Goal: Task Accomplishment & Management: Manage account settings

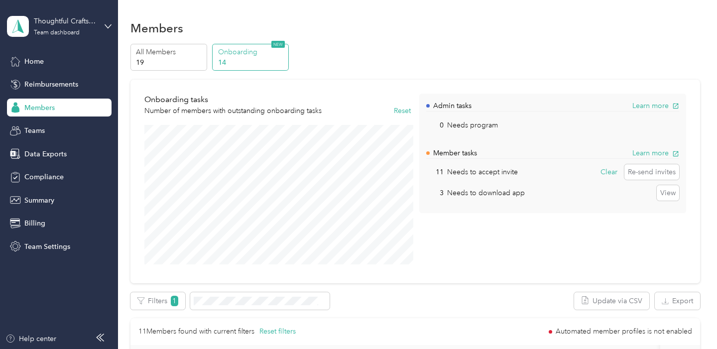
scroll to position [229, 0]
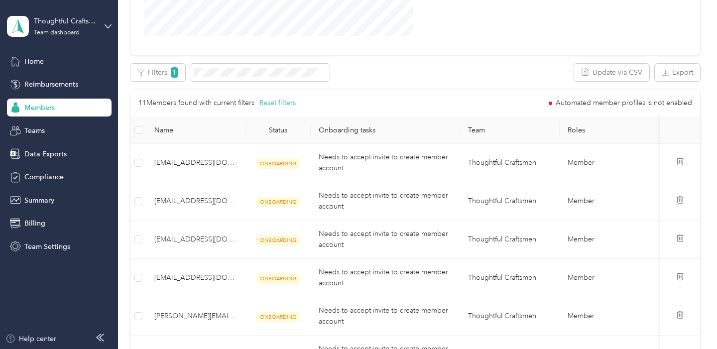
click at [52, 110] on span "Members" at bounding box center [39, 108] width 30 height 10
click at [36, 55] on div "Home" at bounding box center [59, 61] width 105 height 18
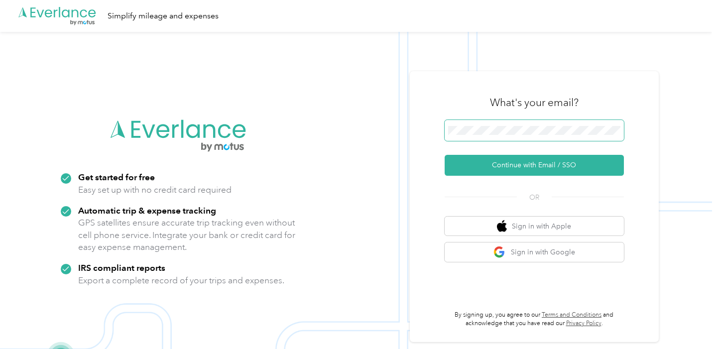
click at [557, 124] on span at bounding box center [534, 130] width 179 height 21
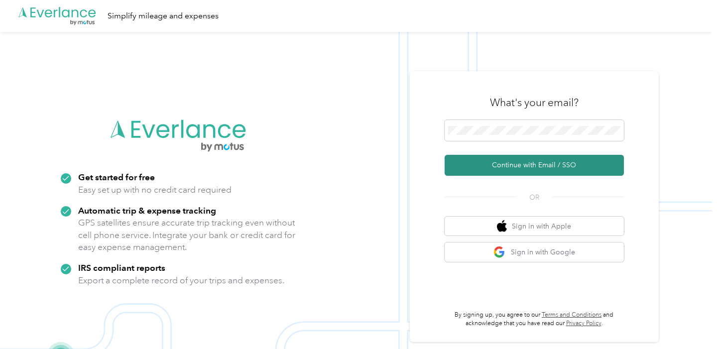
click at [539, 168] on button "Continue with Email / SSO" at bounding box center [534, 165] width 179 height 21
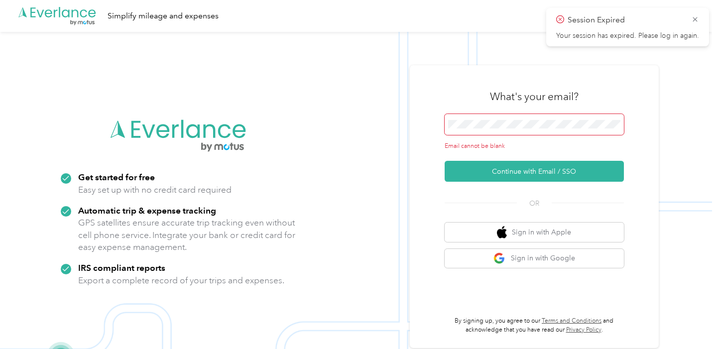
click at [482, 135] on div "Email cannot be blank" at bounding box center [534, 132] width 179 height 37
click at [696, 16] on icon at bounding box center [696, 19] width 8 height 9
click at [402, 48] on img at bounding box center [356, 206] width 713 height 349
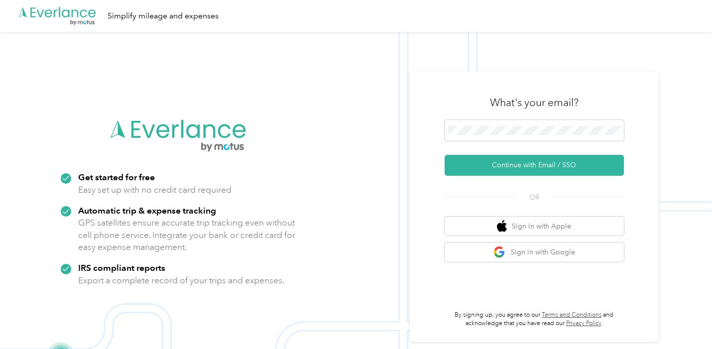
scroll to position [32, 0]
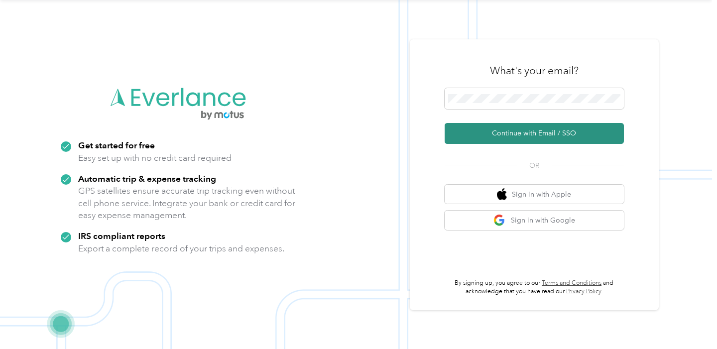
click at [499, 137] on button "Continue with Email / SSO" at bounding box center [534, 133] width 179 height 21
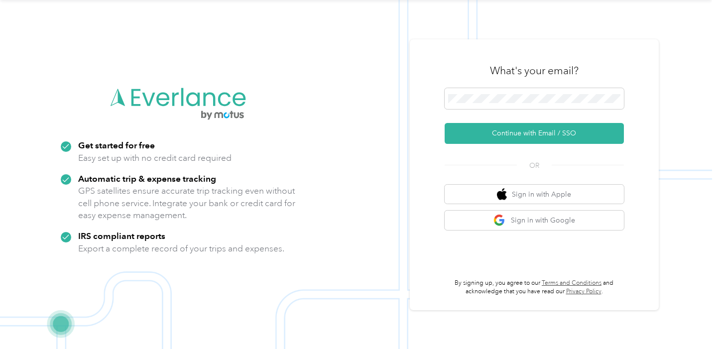
click at [533, 144] on div "What's your email? Continue with Email / SSO OR Sign in with Apple Sign in with…" at bounding box center [534, 174] width 179 height 243
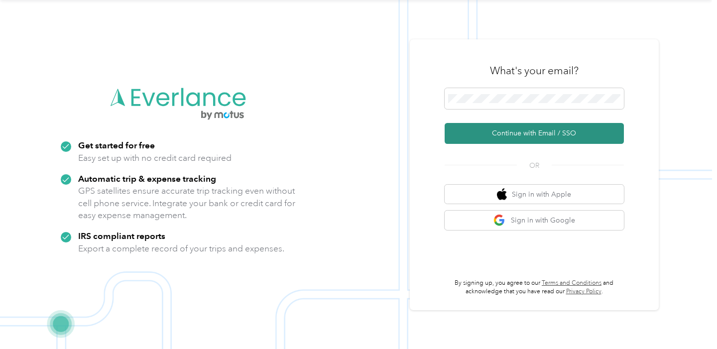
click at [539, 136] on button "Continue with Email / SSO" at bounding box center [534, 133] width 179 height 21
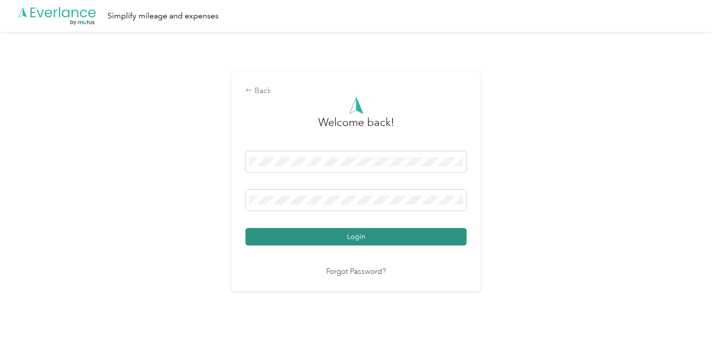
click at [442, 243] on button "Login" at bounding box center [356, 236] width 221 height 17
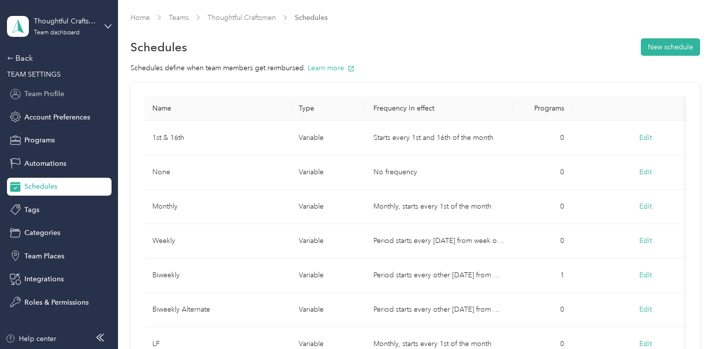
click at [40, 98] on span "Team Profile" at bounding box center [44, 94] width 40 height 10
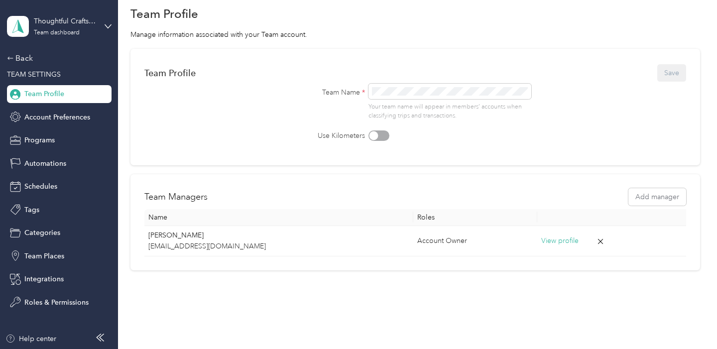
scroll to position [57, 0]
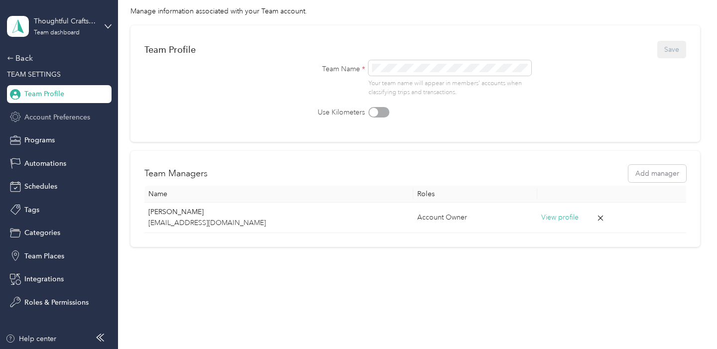
click at [52, 117] on span "Account Preferences" at bounding box center [57, 117] width 66 height 10
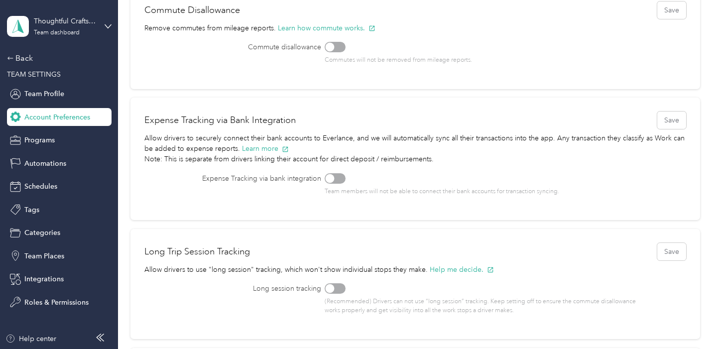
scroll to position [97, 0]
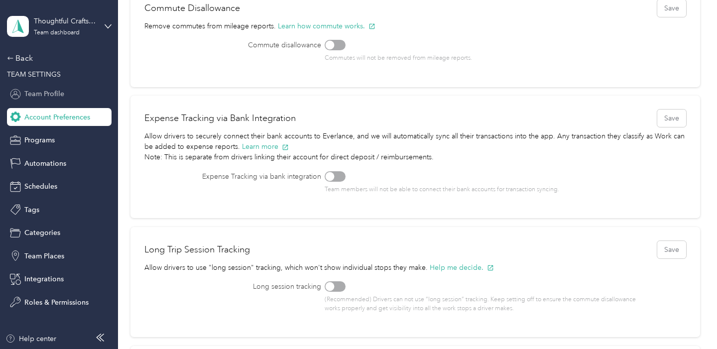
click at [46, 97] on span "Team Profile" at bounding box center [44, 94] width 40 height 10
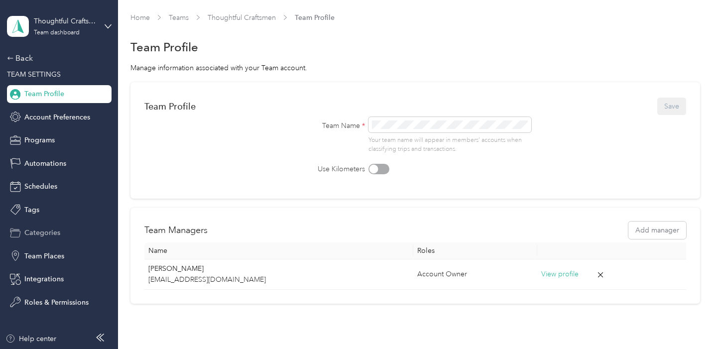
click at [57, 231] on span "Categories" at bounding box center [42, 233] width 36 height 10
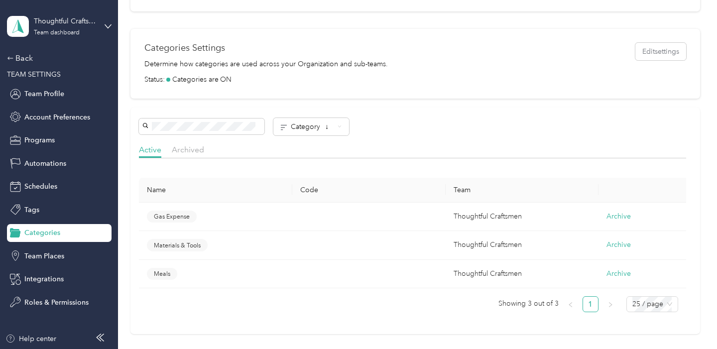
scroll to position [279, 0]
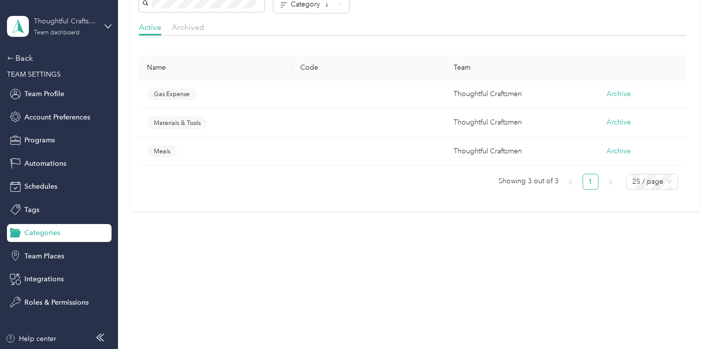
click at [67, 30] on div "Team dashboard" at bounding box center [57, 33] width 46 height 6
click at [63, 80] on div "Team dashboard" at bounding box center [42, 82] width 55 height 10
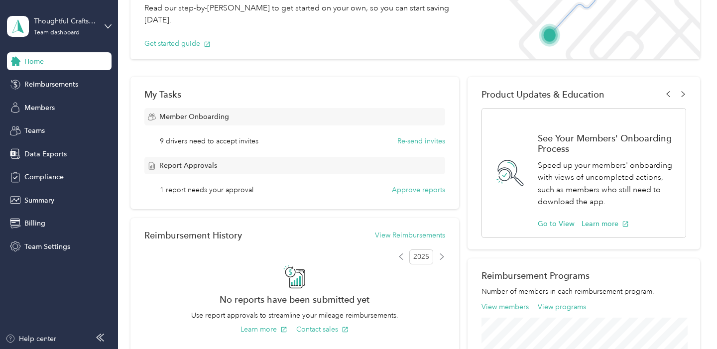
scroll to position [24, 0]
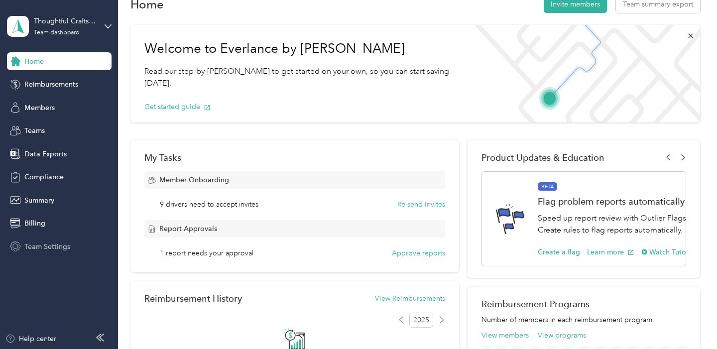
click at [39, 251] on span "Team Settings" at bounding box center [47, 247] width 46 height 10
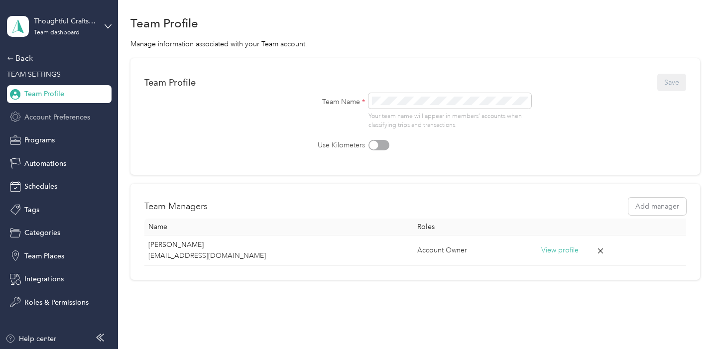
click at [54, 122] on span "Account Preferences" at bounding box center [57, 117] width 66 height 10
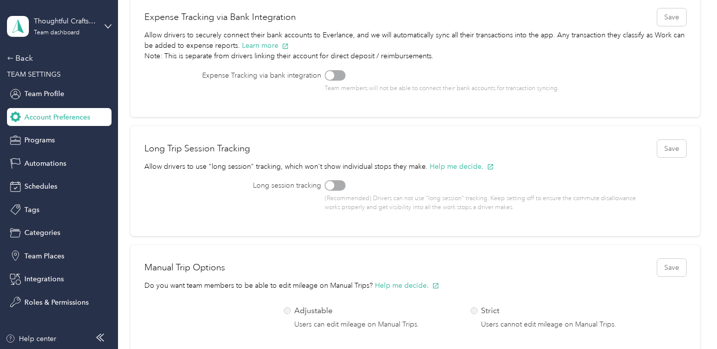
scroll to position [226, 0]
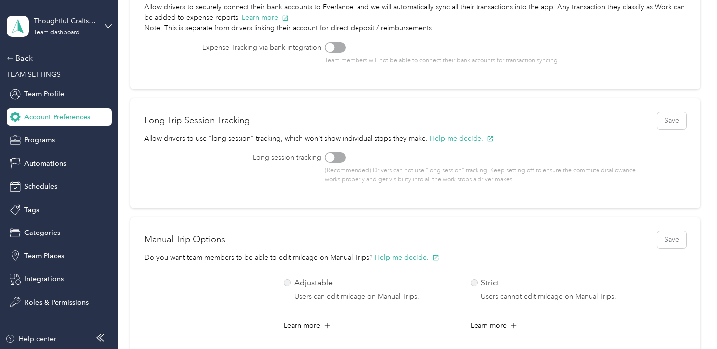
click at [334, 156] on div at bounding box center [330, 157] width 9 height 9
click at [342, 161] on div at bounding box center [340, 157] width 9 height 9
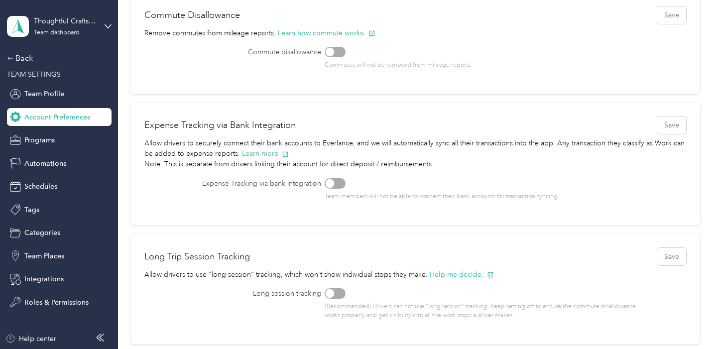
scroll to position [93, 0]
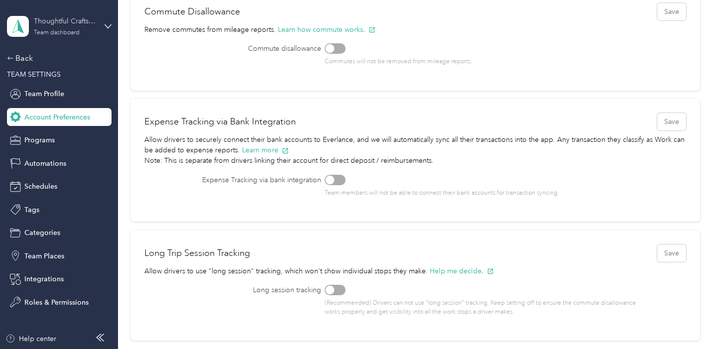
click at [59, 30] on div "Team dashboard" at bounding box center [57, 33] width 46 height 6
click at [42, 88] on div "Team dashboard Personal dashboard Log out" at bounding box center [112, 99] width 196 height 63
click at [25, 73] on span "TEAM SETTINGS" at bounding box center [34, 74] width 54 height 8
click at [25, 64] on div "Back TEAM SETTINGS Team Profile Account Preferences Programs Automations Schedu…" at bounding box center [59, 181] width 105 height 259
click at [24, 59] on div "Back" at bounding box center [57, 58] width 100 height 12
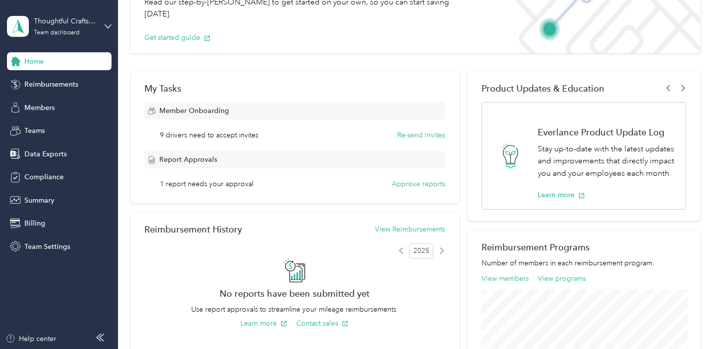
click at [213, 185] on span "1 report needs your approval" at bounding box center [207, 184] width 94 height 10
click at [423, 185] on button "Approve reports" at bounding box center [418, 184] width 53 height 10
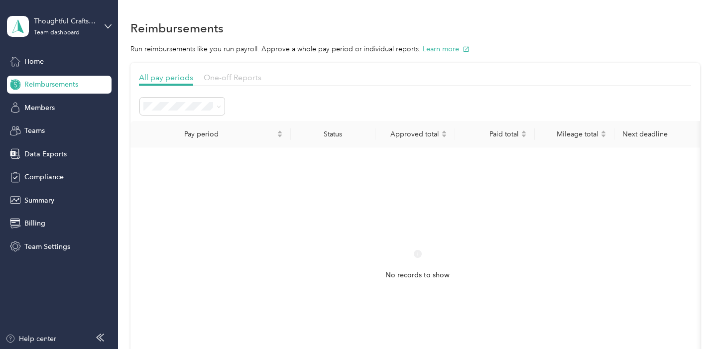
click at [242, 76] on span "One-off Reports" at bounding box center [233, 77] width 58 height 9
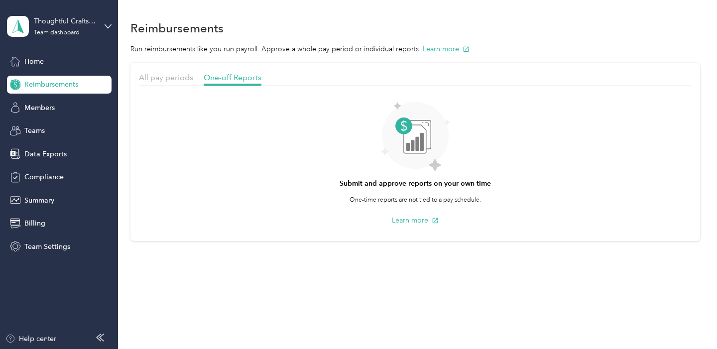
click at [46, 118] on div "Home Reimbursements Members Teams Data Exports Compliance Summary Billing Team …" at bounding box center [59, 153] width 105 height 203
click at [46, 112] on span "Members" at bounding box center [39, 108] width 30 height 10
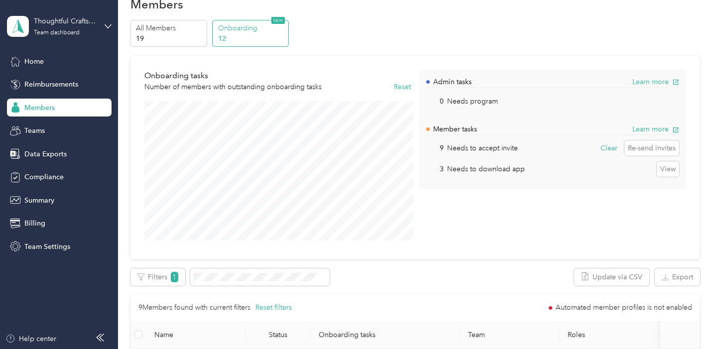
scroll to position [24, 0]
drag, startPoint x: 493, startPoint y: 151, endPoint x: 680, endPoint y: 151, distance: 186.8
click at [679, 151] on div "9 Needs to accept invite Clear Re-send invites" at bounding box center [553, 148] width 253 height 16
click at [37, 202] on span "Summary" at bounding box center [39, 200] width 30 height 10
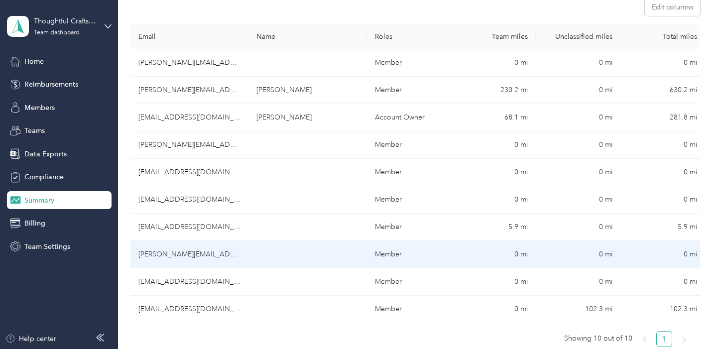
scroll to position [190, 0]
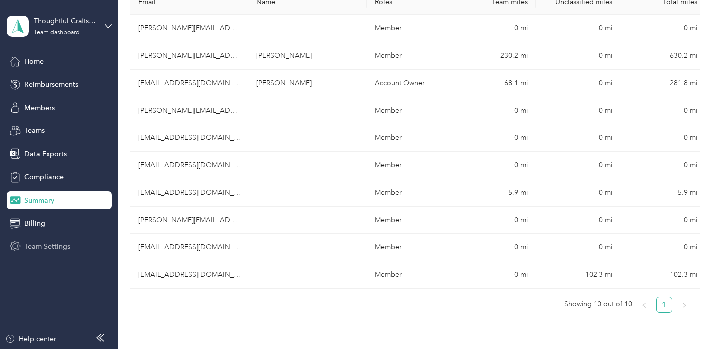
click at [34, 250] on span "Team Settings" at bounding box center [47, 247] width 46 height 10
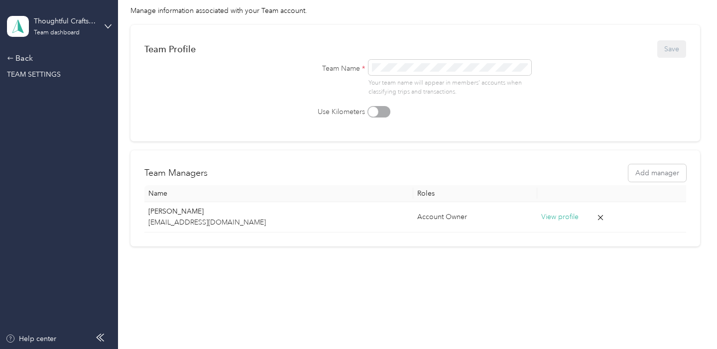
scroll to position [57, 0]
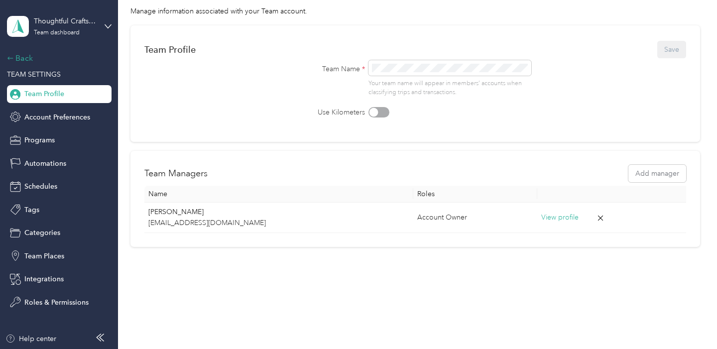
click at [19, 63] on div "Back" at bounding box center [57, 58] width 100 height 12
